Goal: Download file/media

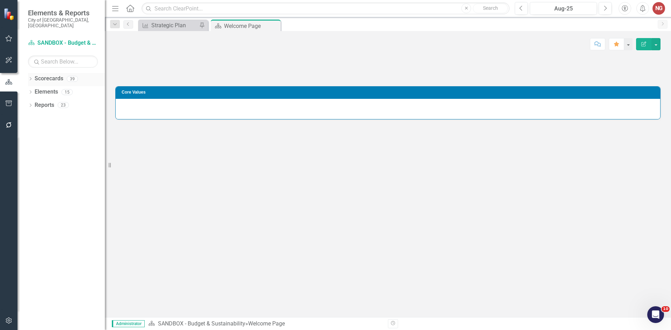
click at [30, 78] on icon "Dropdown" at bounding box center [30, 80] width 5 height 4
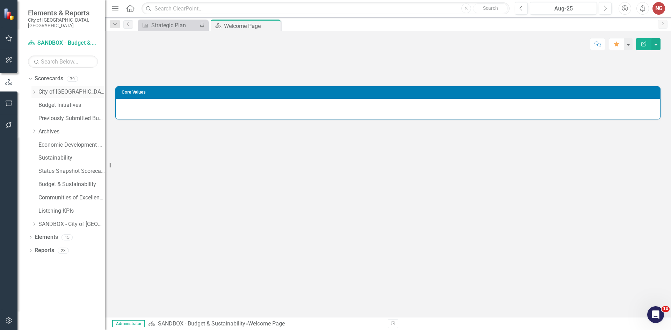
click at [34, 90] on icon "Dropdown" at bounding box center [33, 92] width 5 height 4
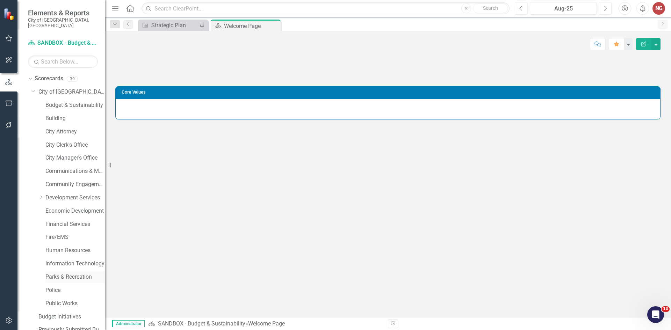
click at [55, 273] on link "Parks & Recreation" at bounding box center [74, 277] width 59 height 8
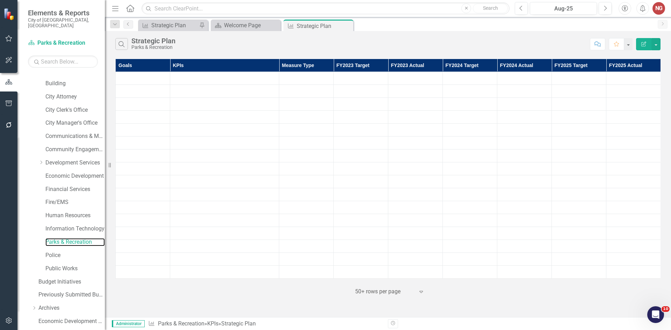
scroll to position [134, 0]
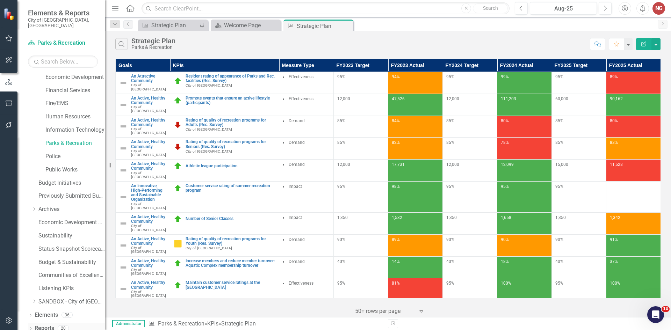
click at [31, 328] on icon "Dropdown" at bounding box center [30, 330] width 5 height 4
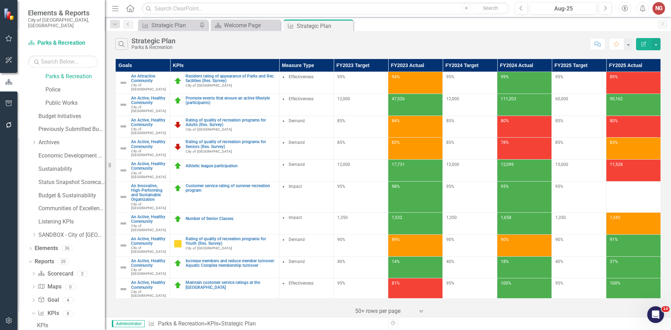
scroll to position [325, 0]
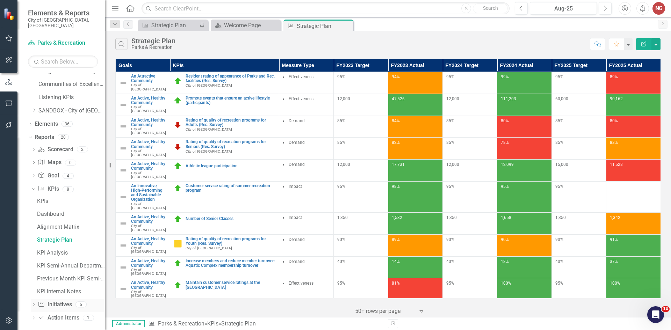
click at [33, 299] on div "Dropdown Initiative Initiatives 5" at bounding box center [68, 305] width 74 height 13
click at [36, 303] on div "Dropdown" at bounding box center [33, 306] width 5 height 6
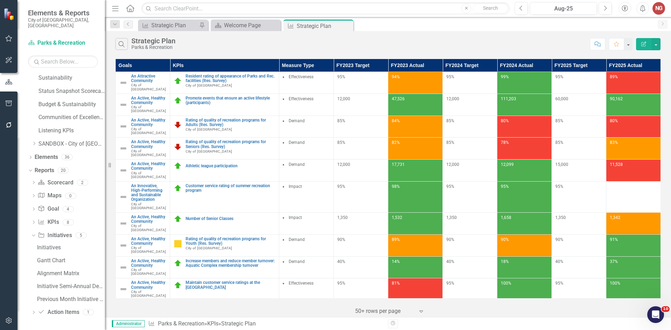
scroll to position [286, 0]
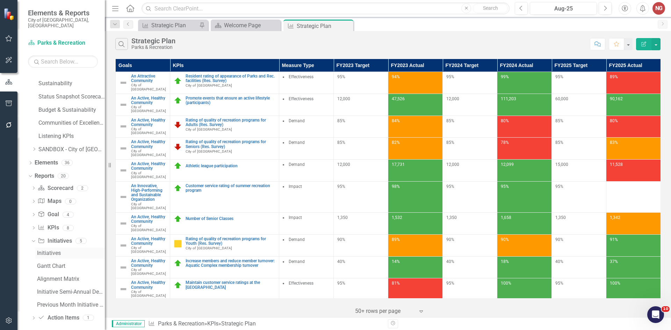
click at [49, 250] on div "Initiatives" at bounding box center [71, 253] width 68 height 6
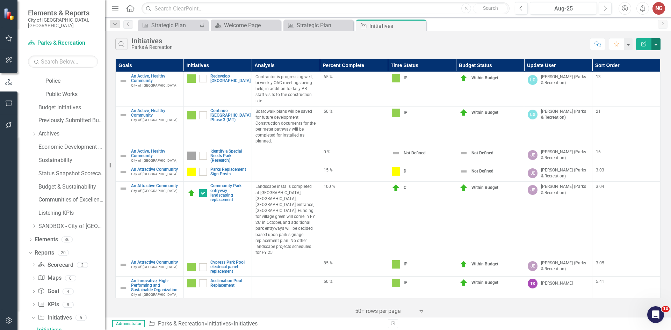
click at [652, 43] on button "button" at bounding box center [656, 44] width 9 height 12
click at [628, 77] on link "PDF Export to PDF" at bounding box center [632, 71] width 55 height 13
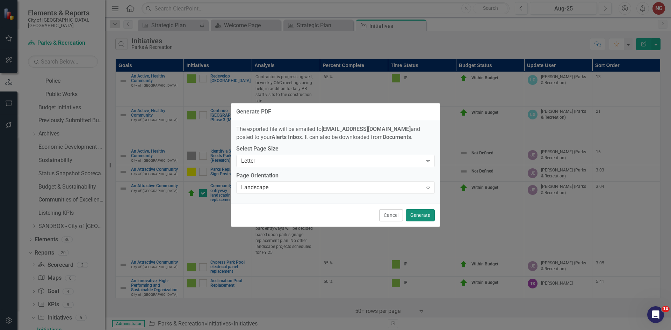
click at [423, 212] on button "Generate" at bounding box center [420, 215] width 29 height 12
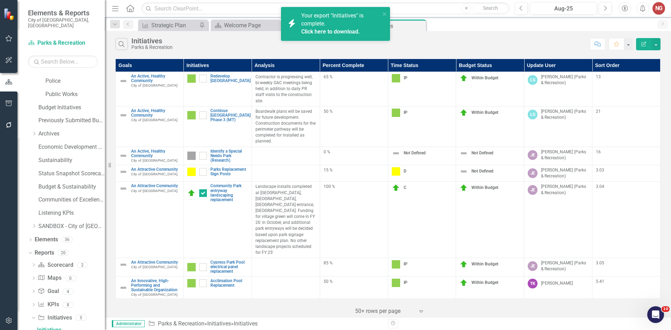
click at [330, 30] on link "Click here to download." at bounding box center [330, 31] width 59 height 7
